Goal: Information Seeking & Learning: Learn about a topic

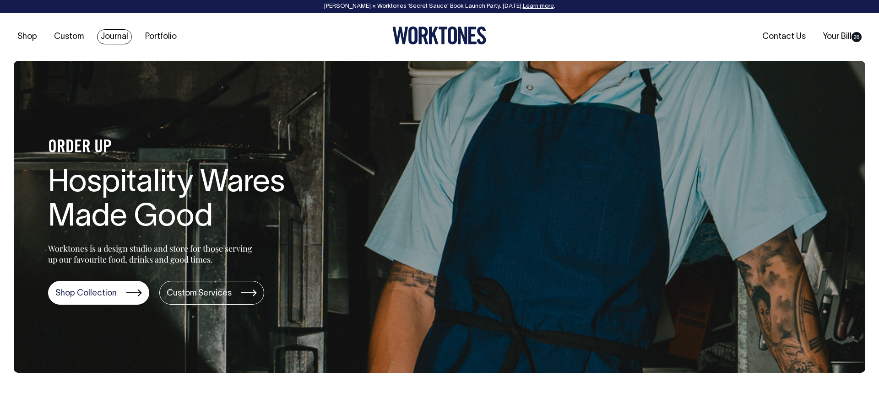
click at [117, 39] on link "Journal" at bounding box center [114, 36] width 35 height 15
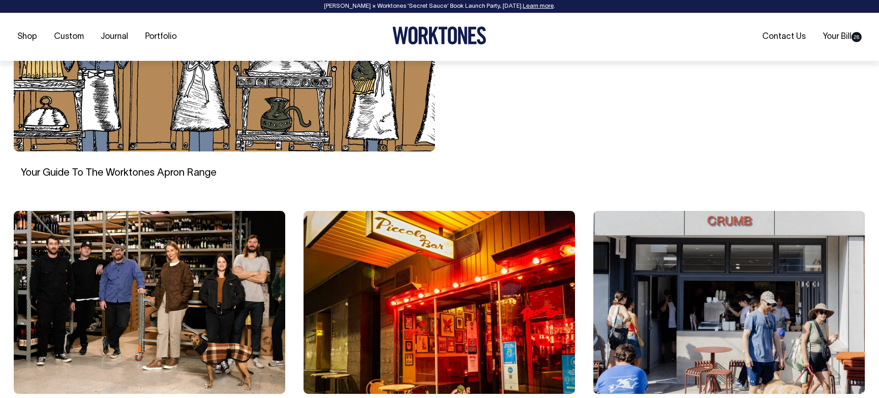
click at [179, 269] on img at bounding box center [150, 302] width 272 height 183
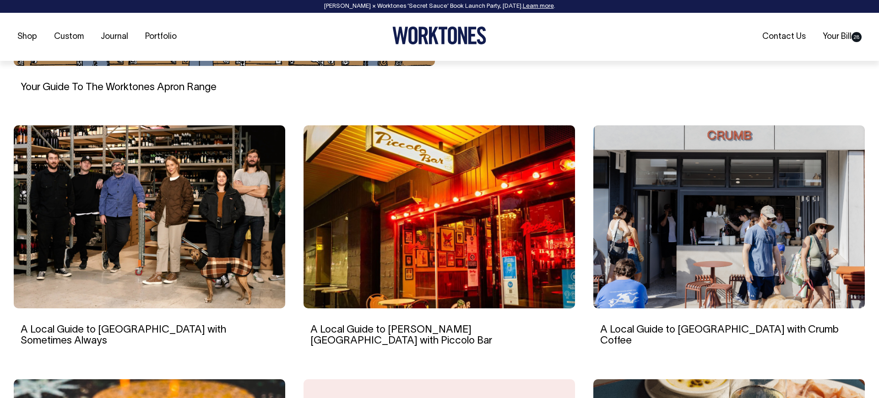
click at [705, 214] on img at bounding box center [730, 216] width 272 height 183
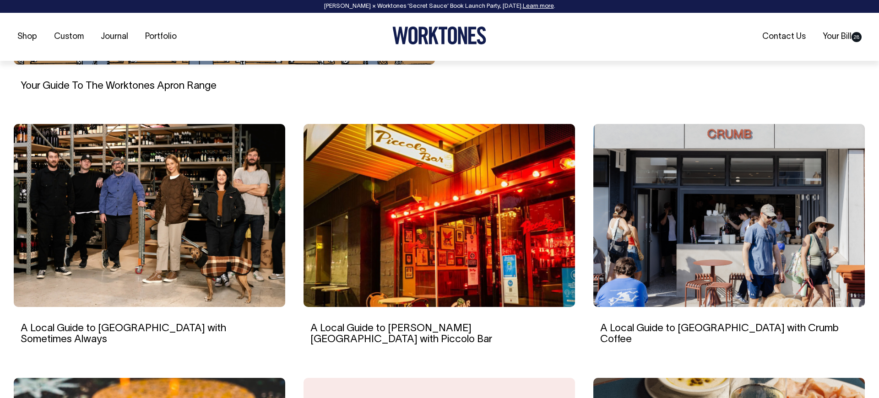
scroll to position [532, 0]
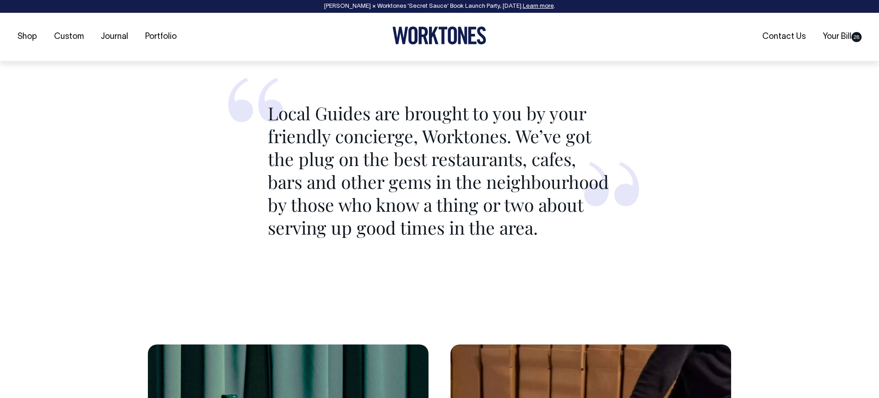
scroll to position [1260, 0]
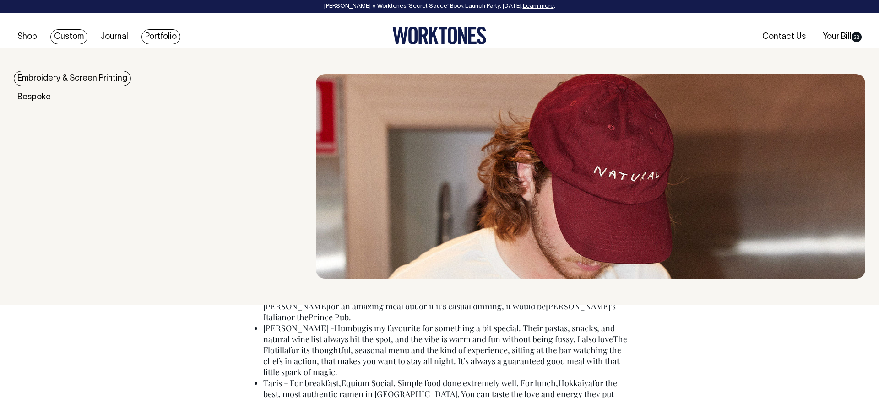
scroll to position [1982, 0]
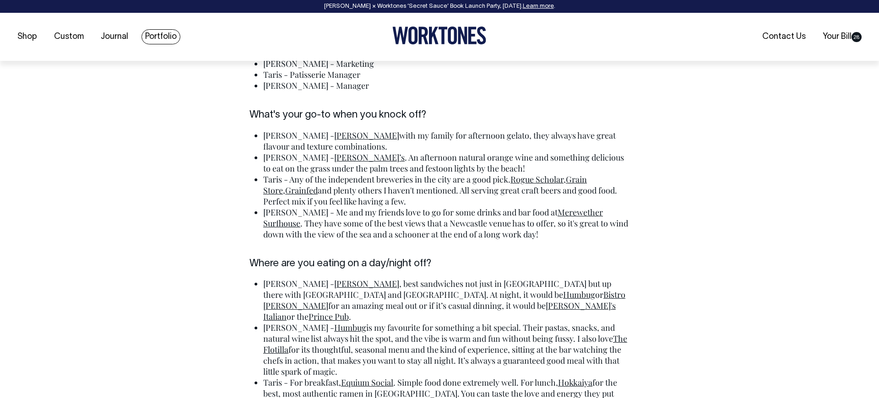
click at [160, 37] on link "Portfolio" at bounding box center [161, 36] width 39 height 15
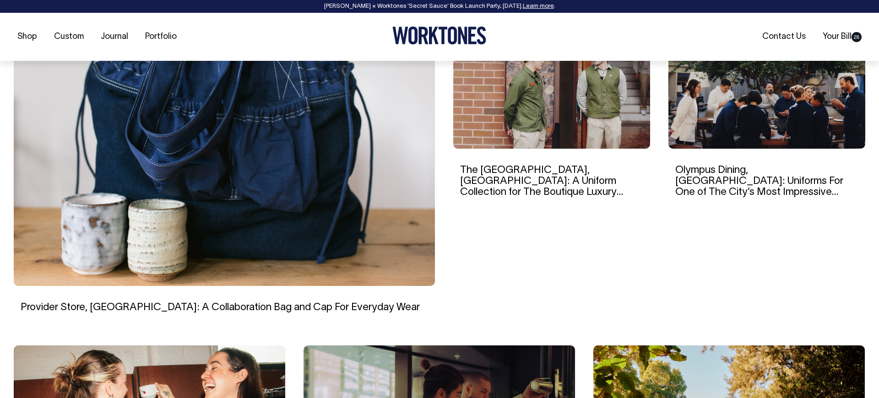
click at [282, 180] on img at bounding box center [224, 155] width 421 height 261
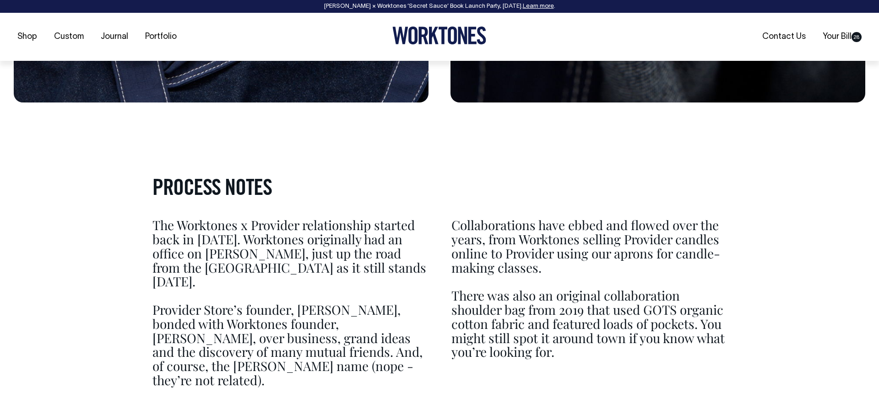
scroll to position [1932, 0]
